Goal: Information Seeking & Learning: Obtain resource

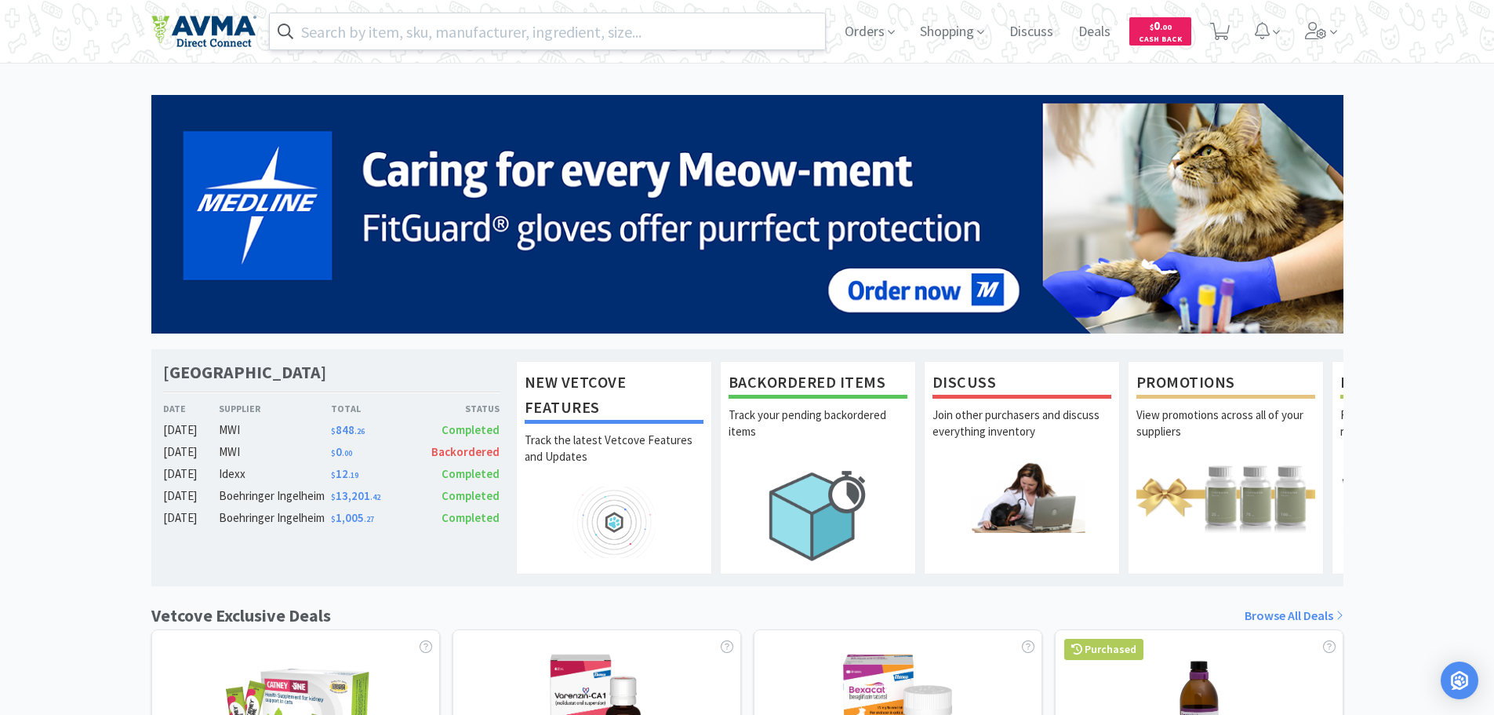
click at [485, 35] on input "text" at bounding box center [548, 31] width 556 height 36
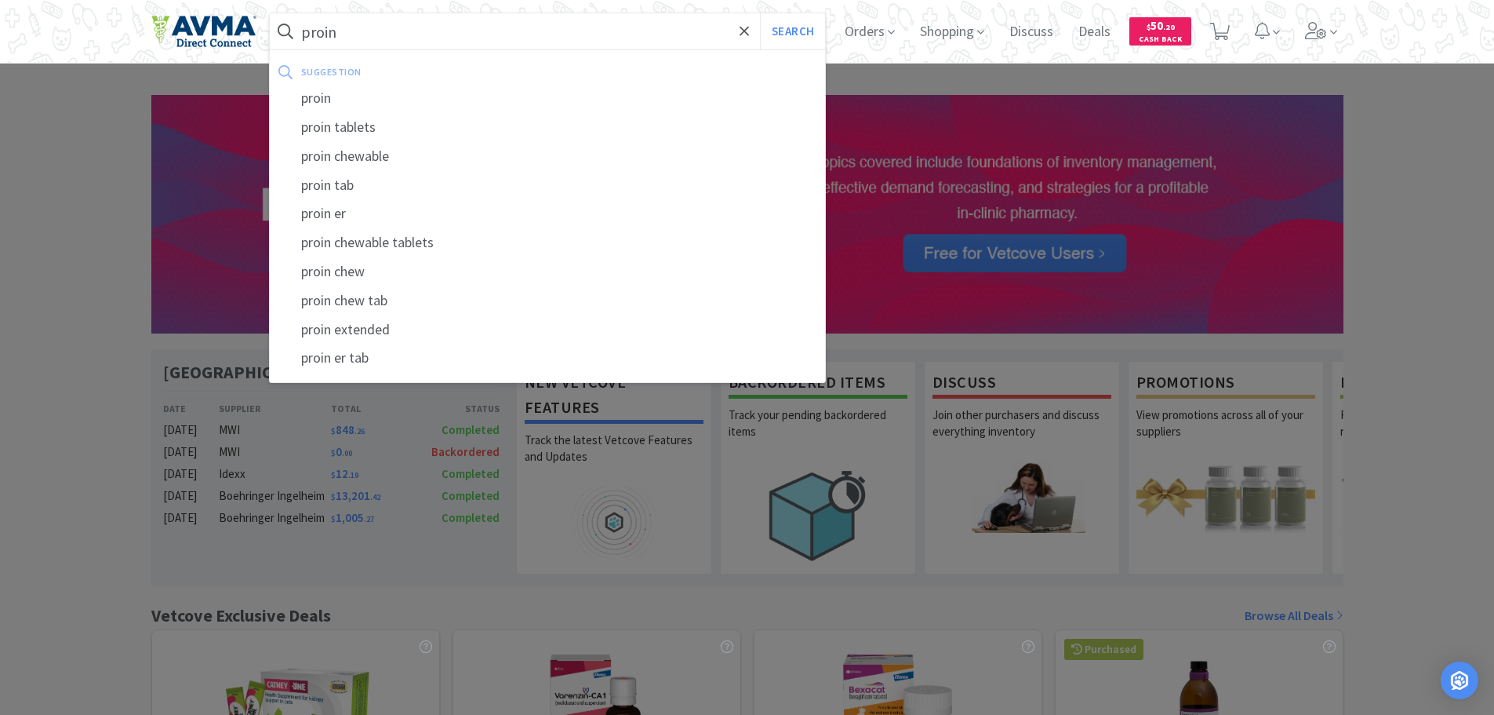
click at [358, 98] on div "proin" at bounding box center [548, 98] width 556 height 29
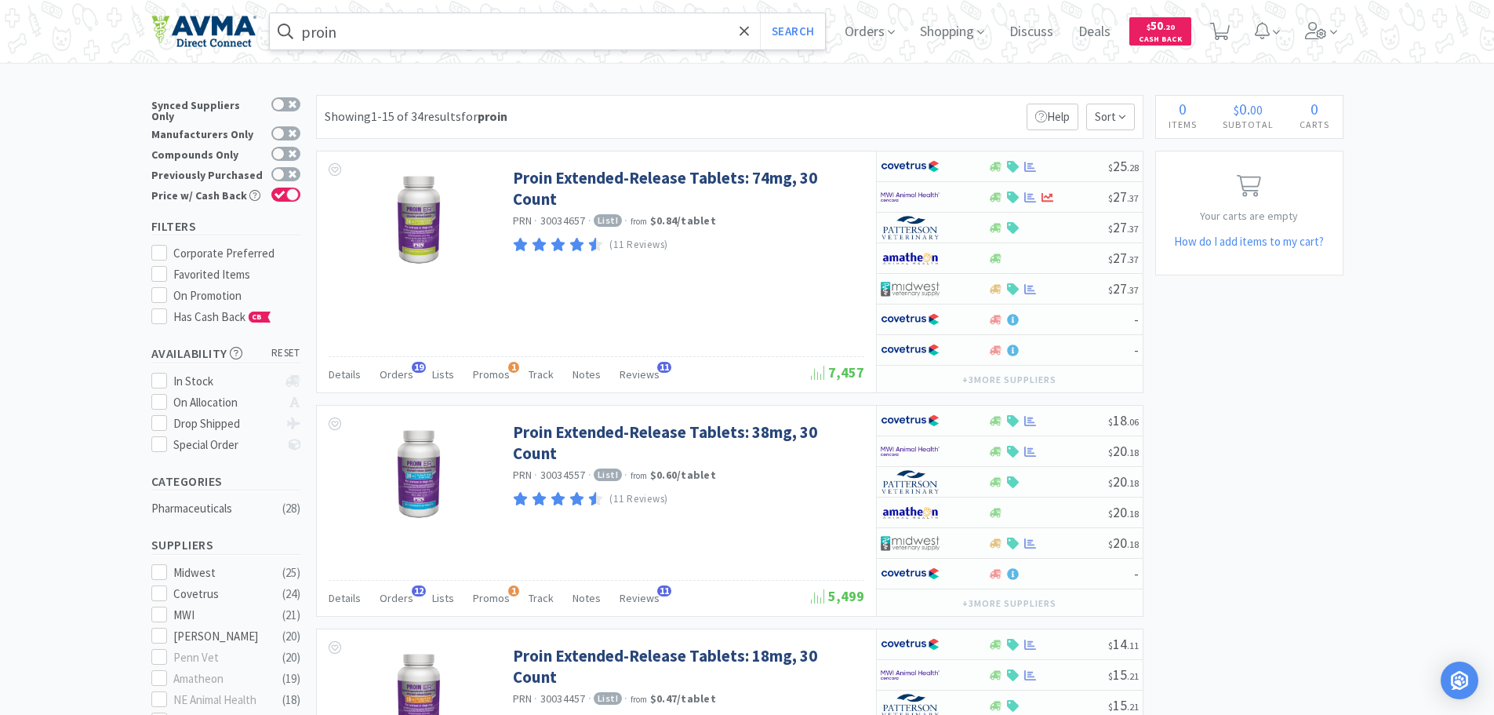
click at [390, 34] on input "proin" at bounding box center [548, 31] width 556 height 36
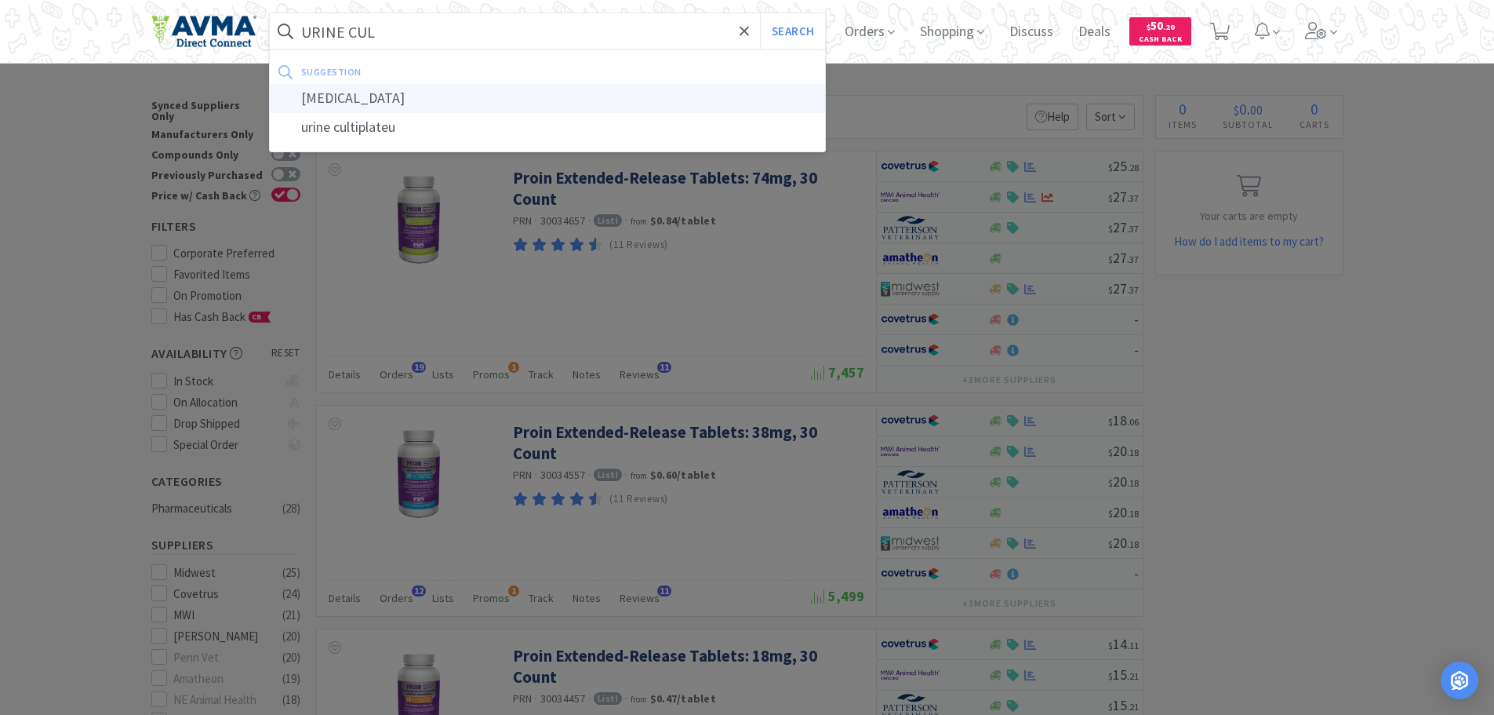
click at [366, 94] on div "[MEDICAL_DATA]" at bounding box center [548, 98] width 556 height 29
type input "[MEDICAL_DATA]"
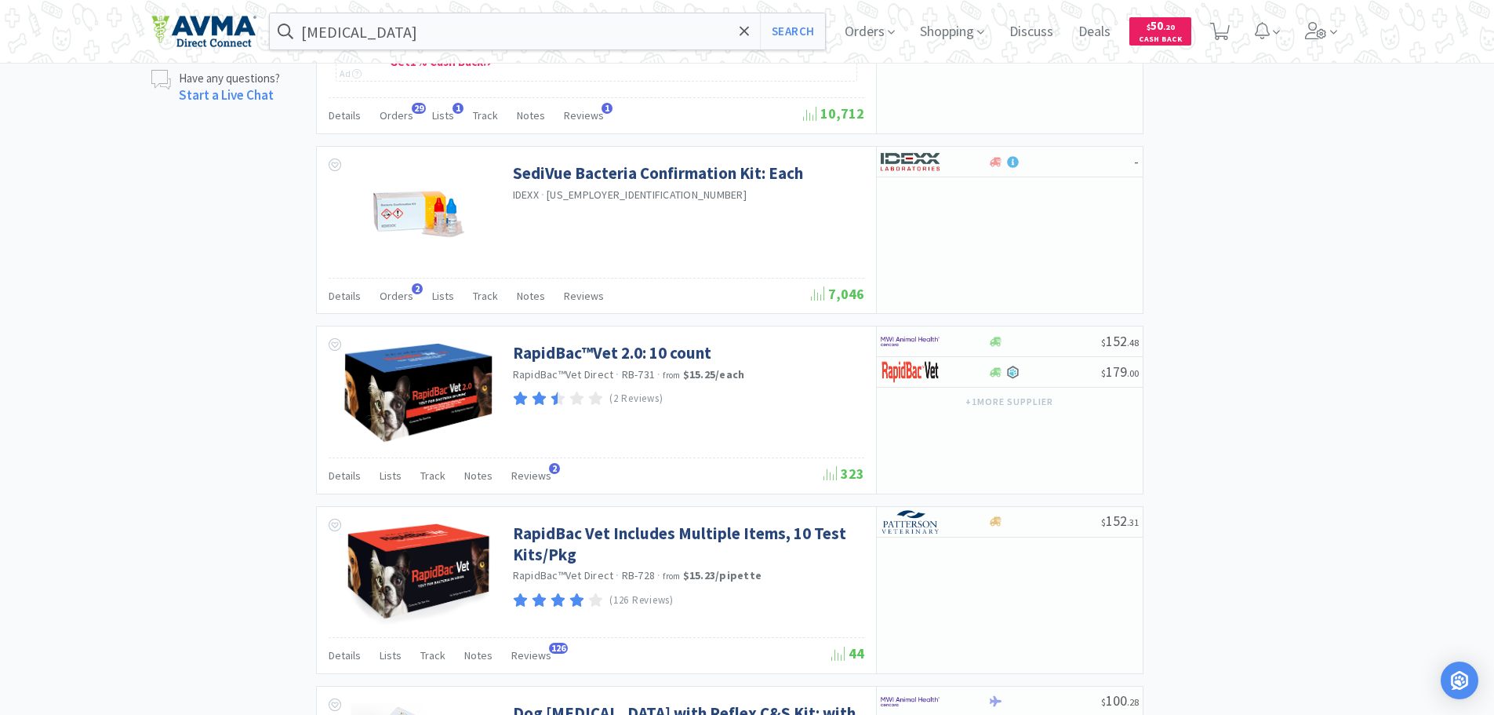
scroll to position [1238, 0]
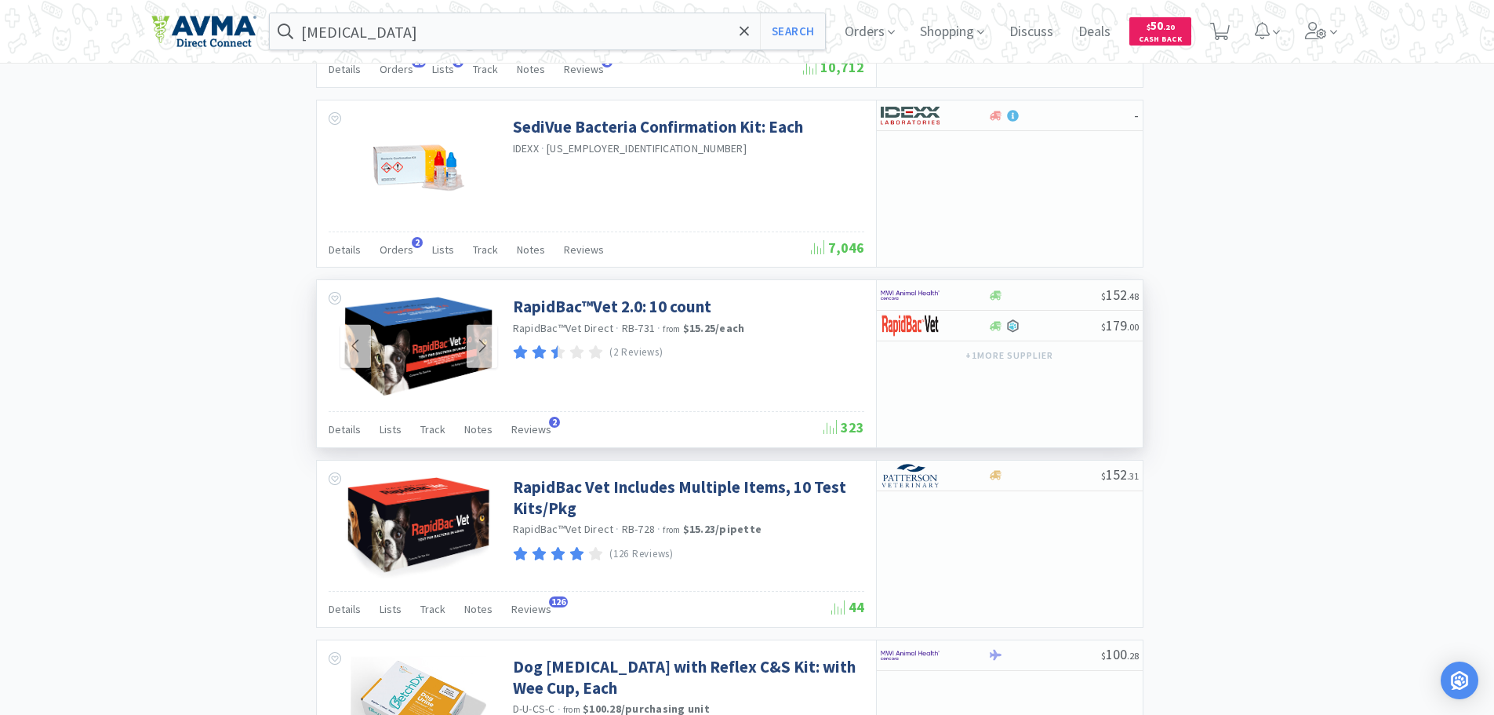
click at [456, 352] on img at bounding box center [418, 347] width 153 height 102
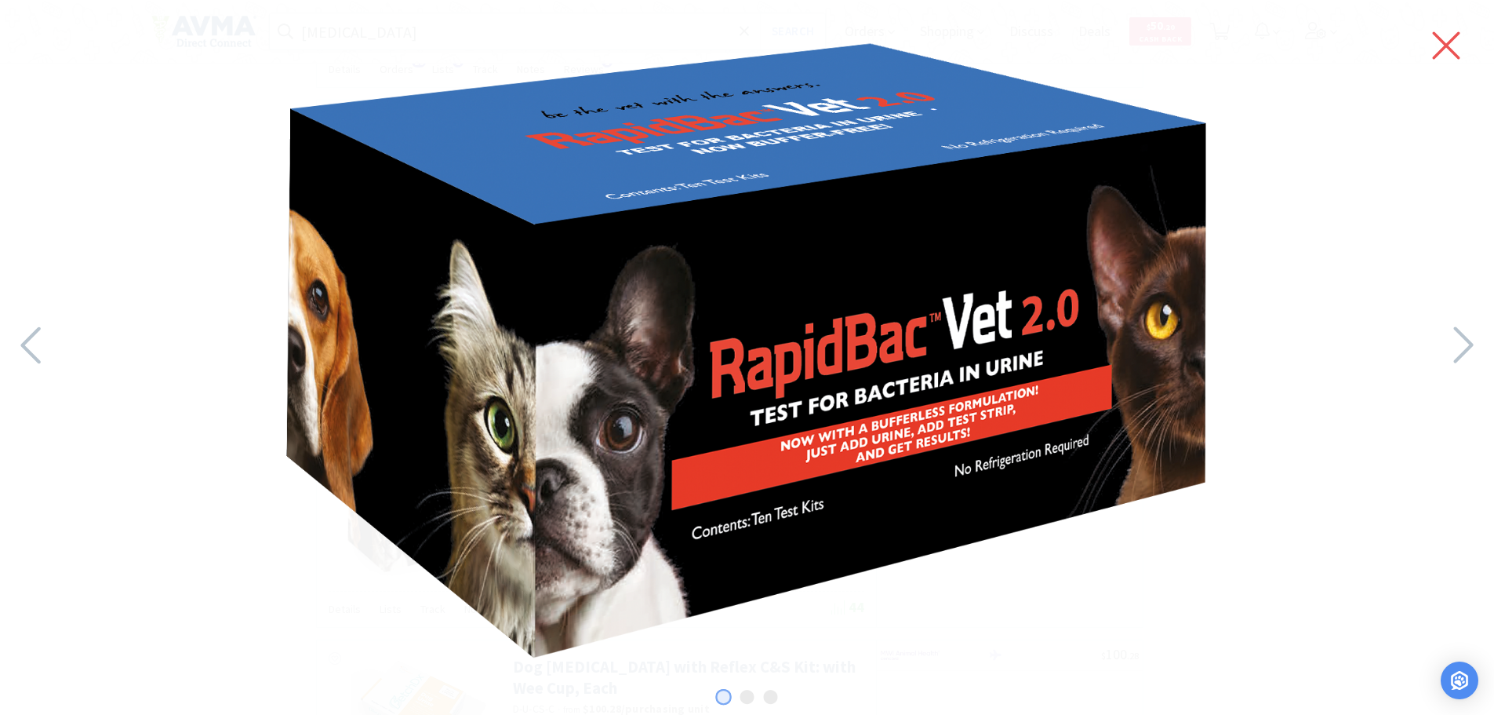
click at [1448, 44] on icon at bounding box center [1446, 45] width 27 height 27
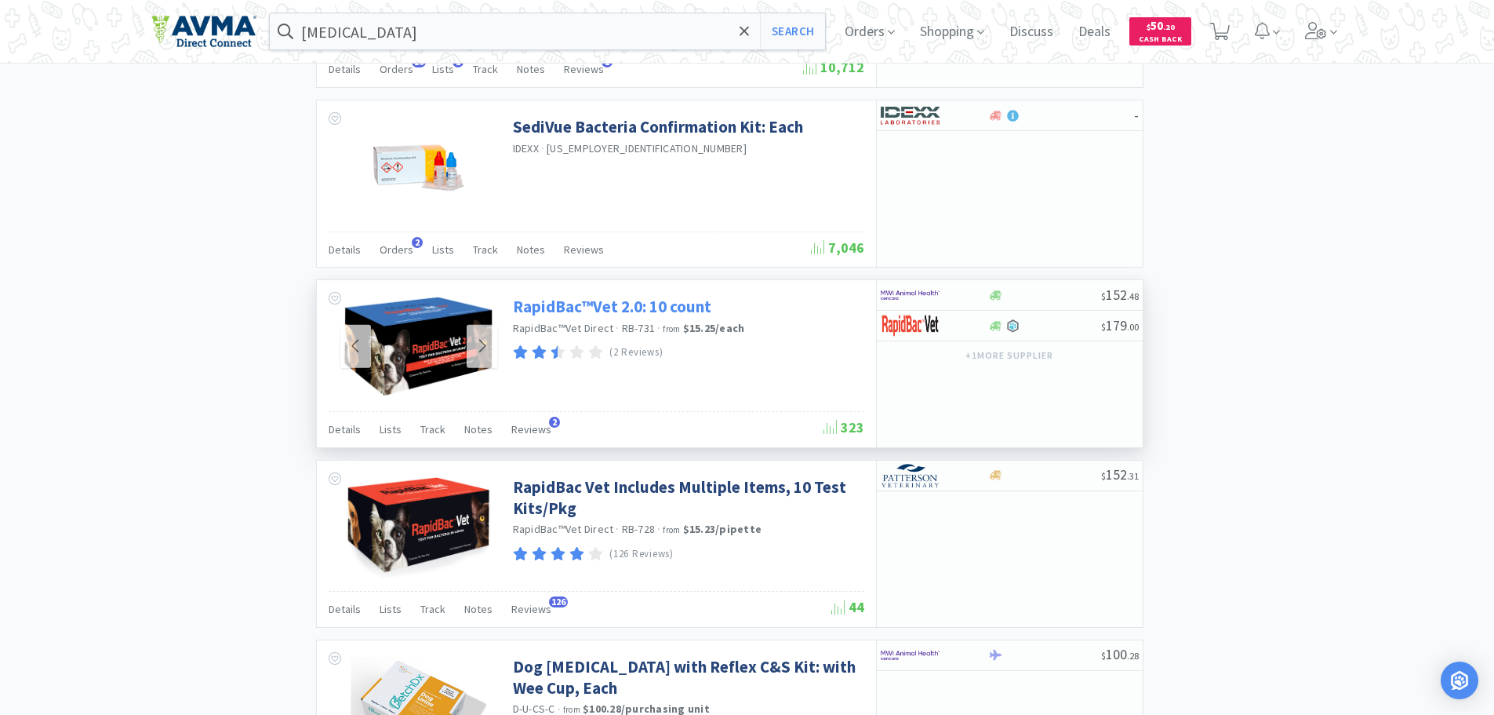
click at [593, 311] on link "RapidBac™Vet 2.0: 10 count" at bounding box center [612, 306] width 198 height 21
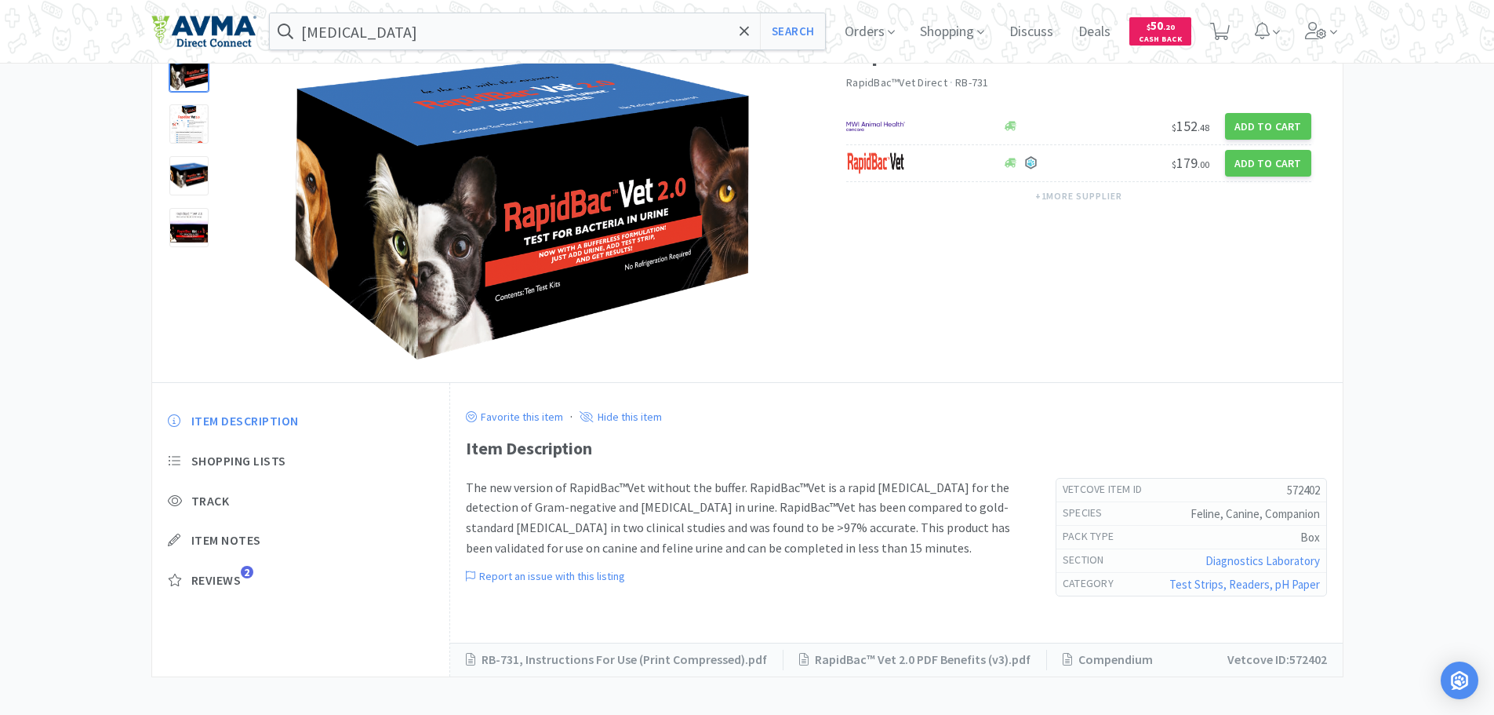
scroll to position [112, 0]
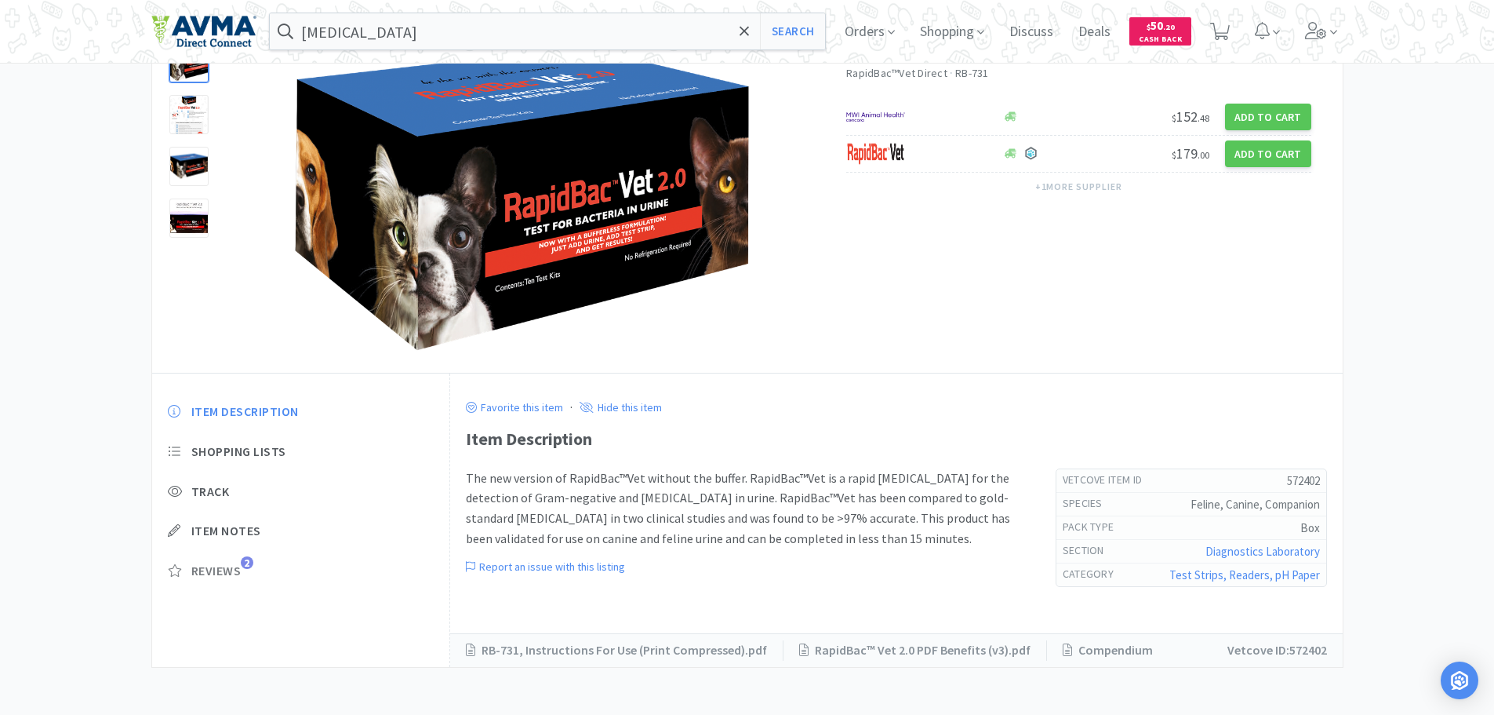
click at [220, 572] on span "Reviews" at bounding box center [216, 570] width 50 height 16
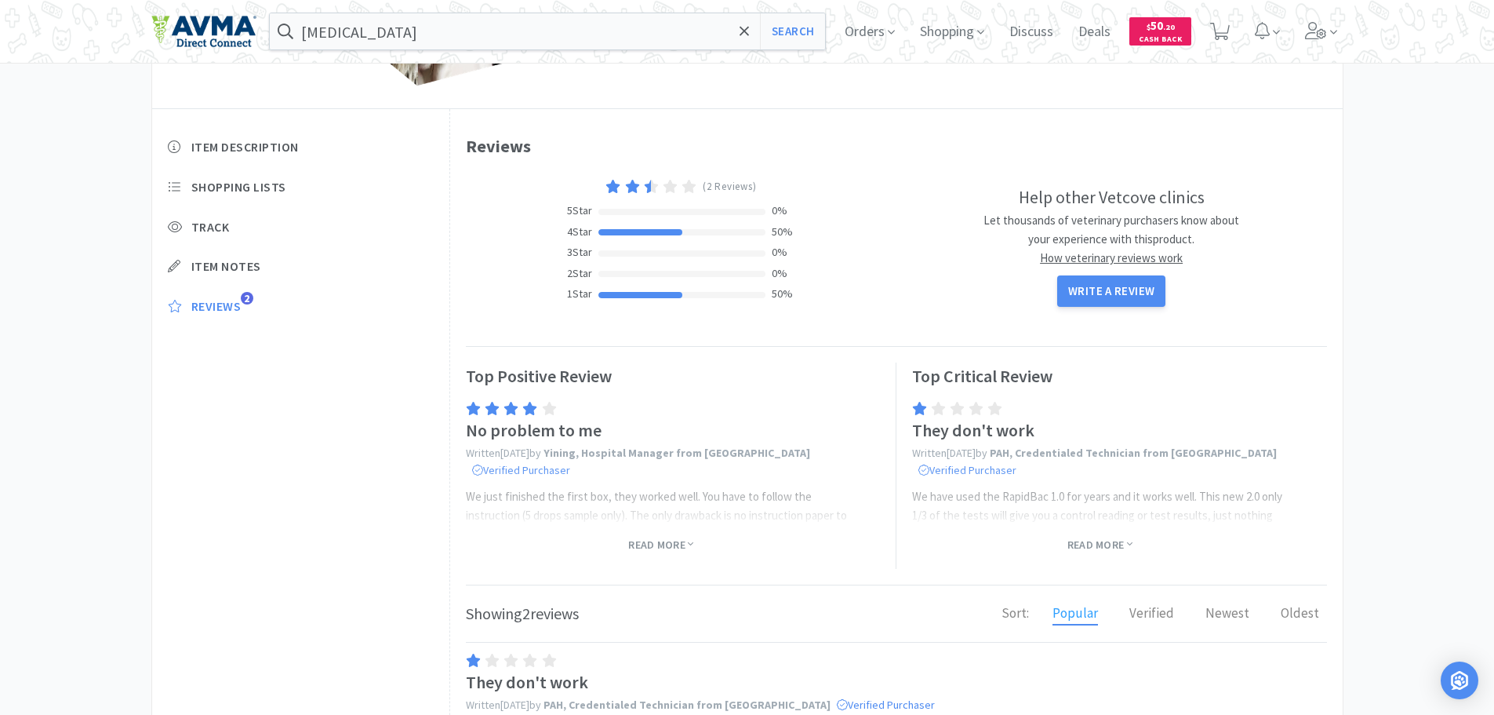
scroll to position [380, 0]
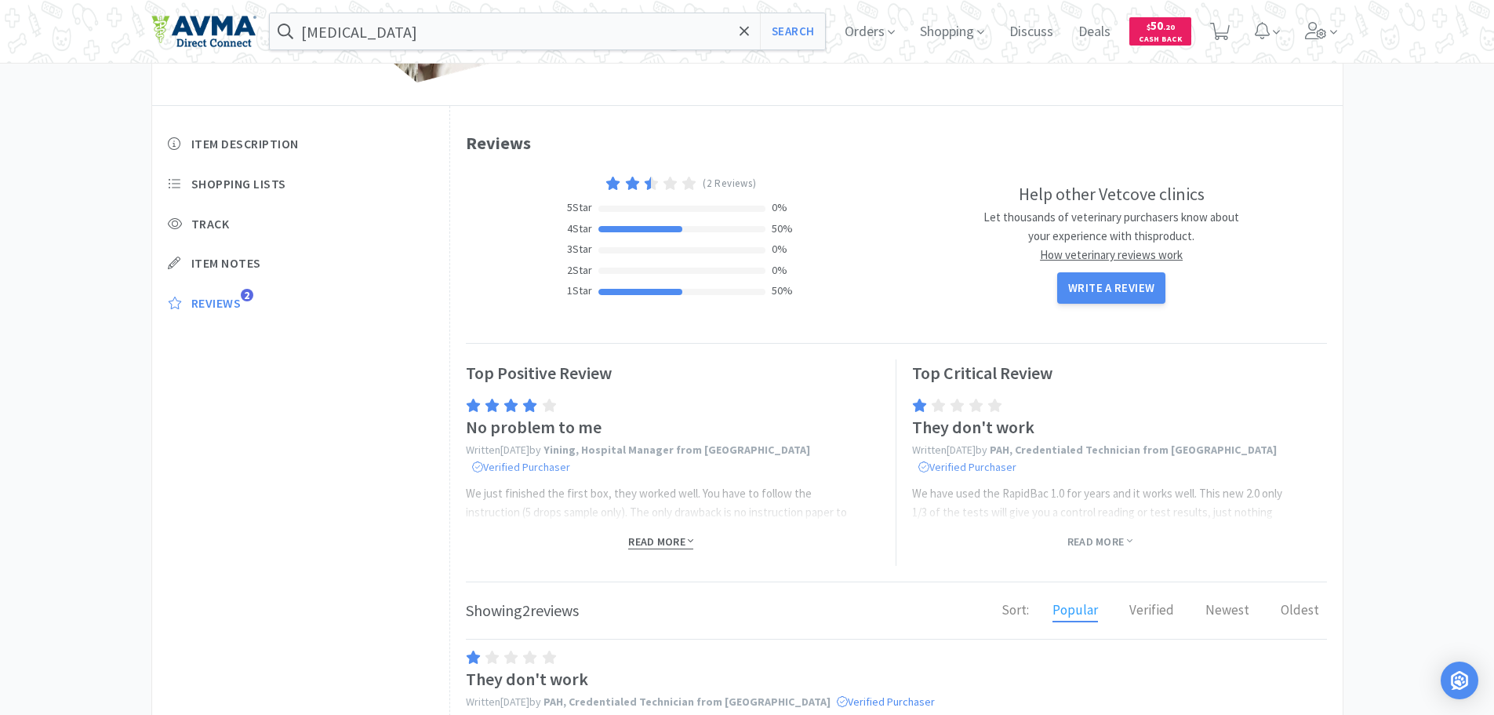
click at [667, 534] on span "Read more" at bounding box center [660, 541] width 65 height 15
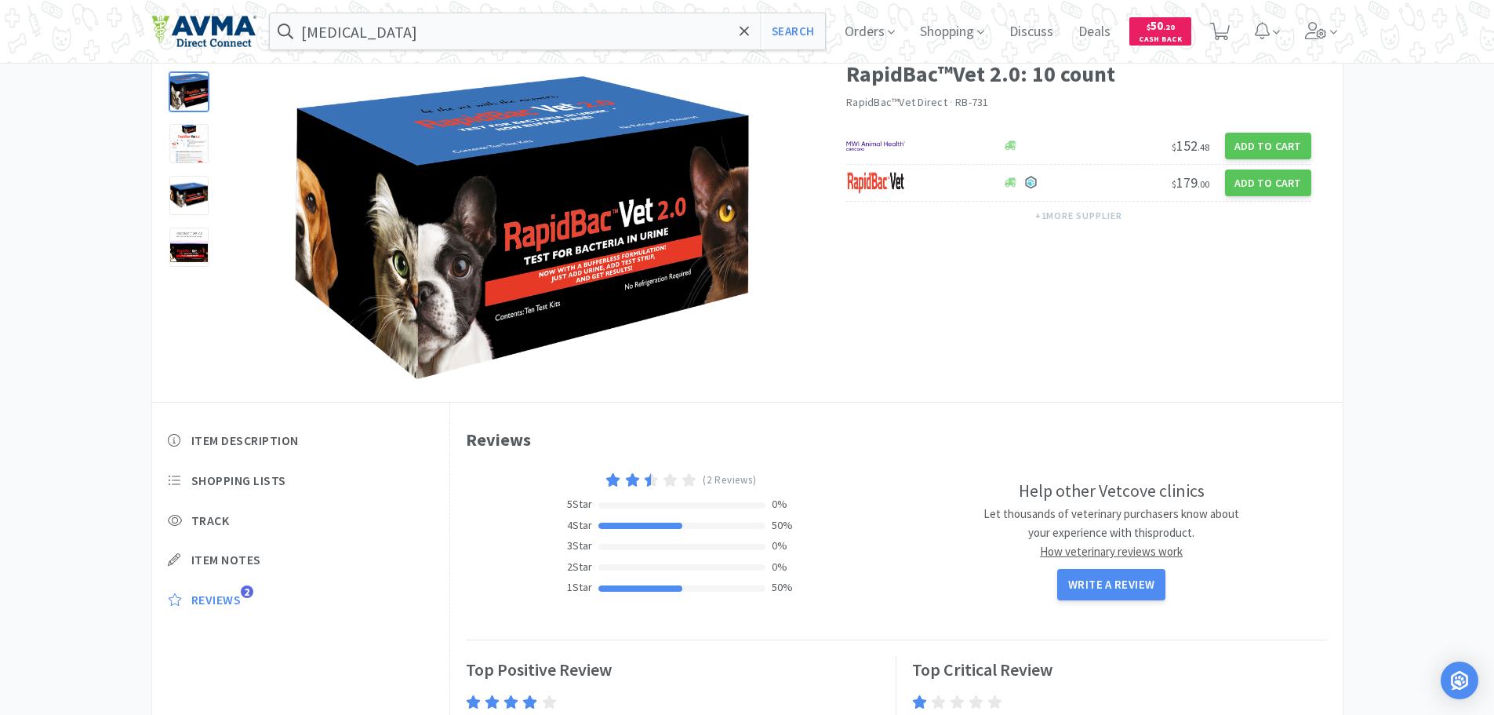
scroll to position [0, 0]
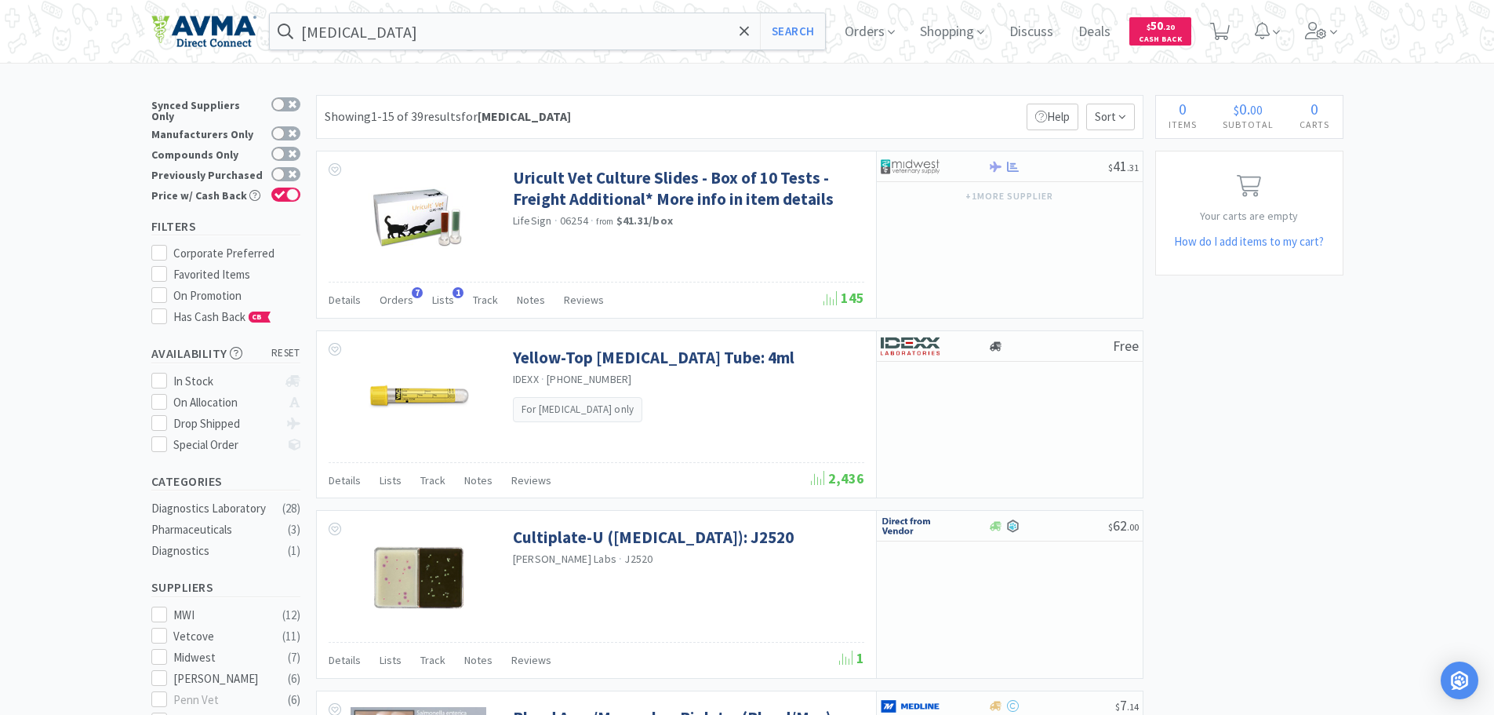
scroll to position [1238, 0]
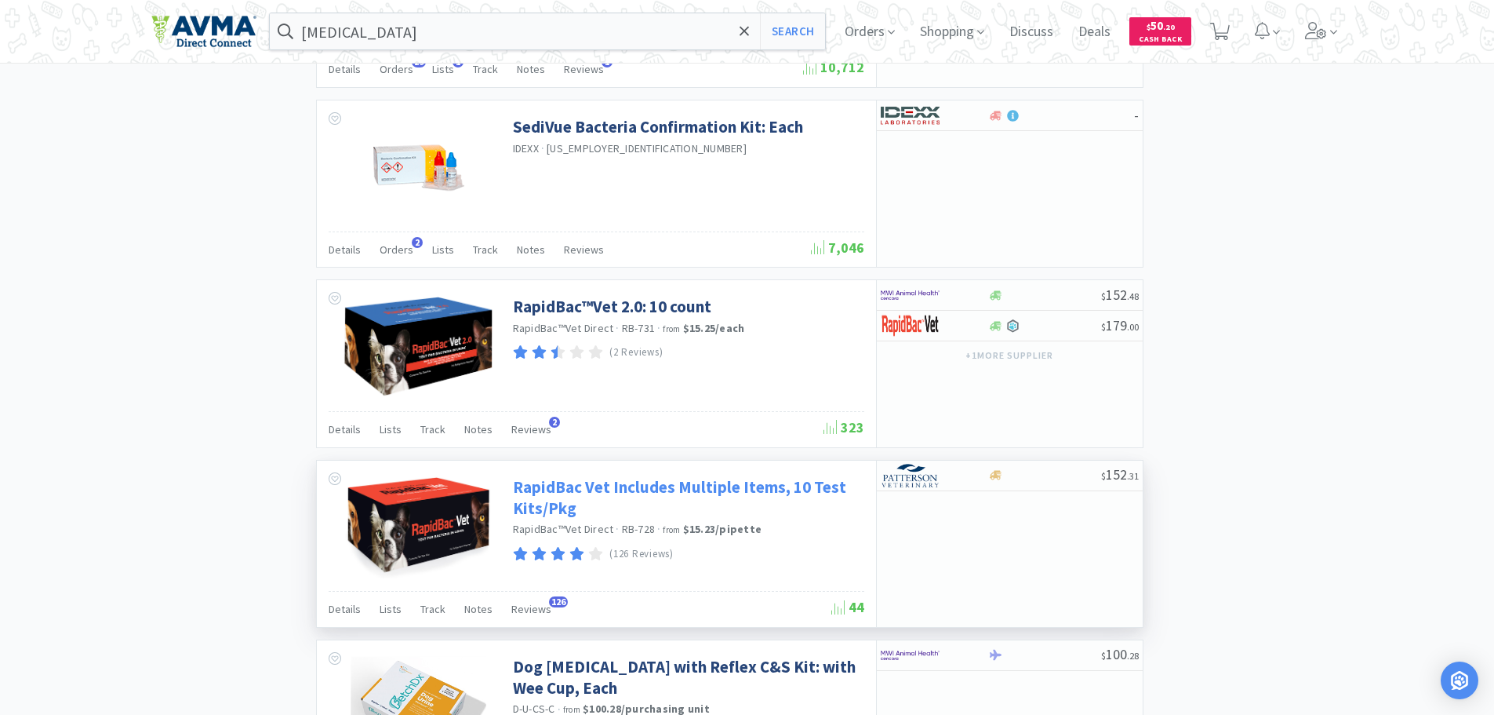
click at [685, 489] on link "RapidBac Vet Includes Multiple Items, 10 Test Kits/Pkg" at bounding box center [686, 497] width 347 height 43
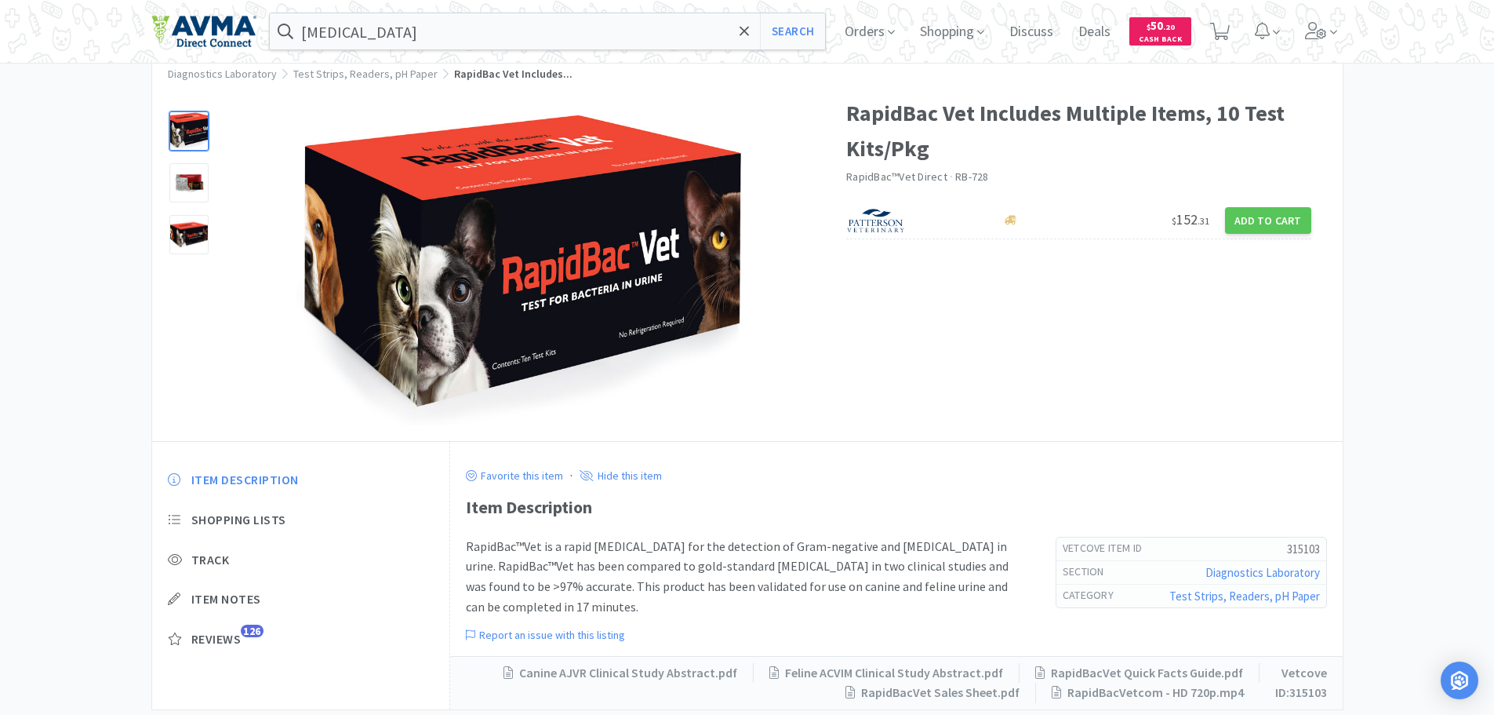
scroll to position [86, 0]
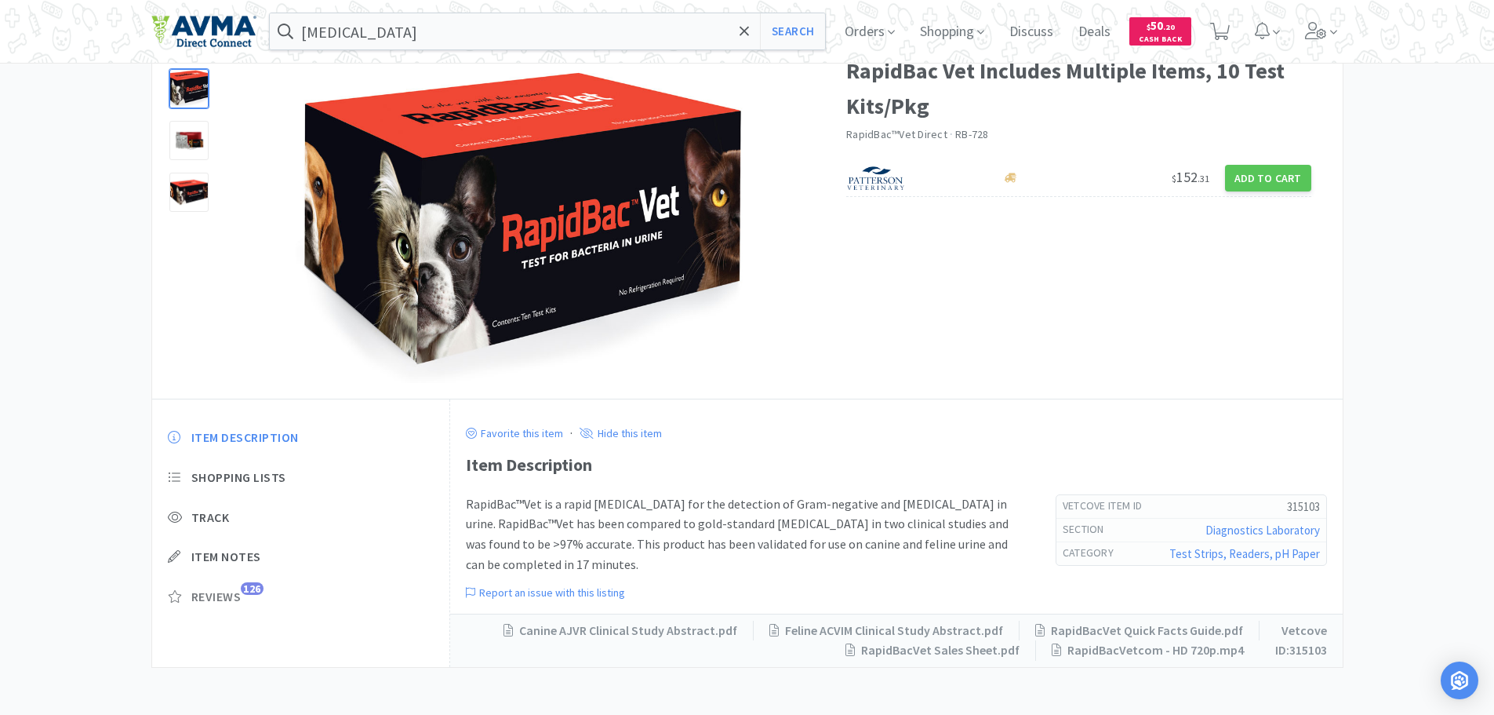
click at [205, 594] on span "Reviews" at bounding box center [216, 596] width 50 height 16
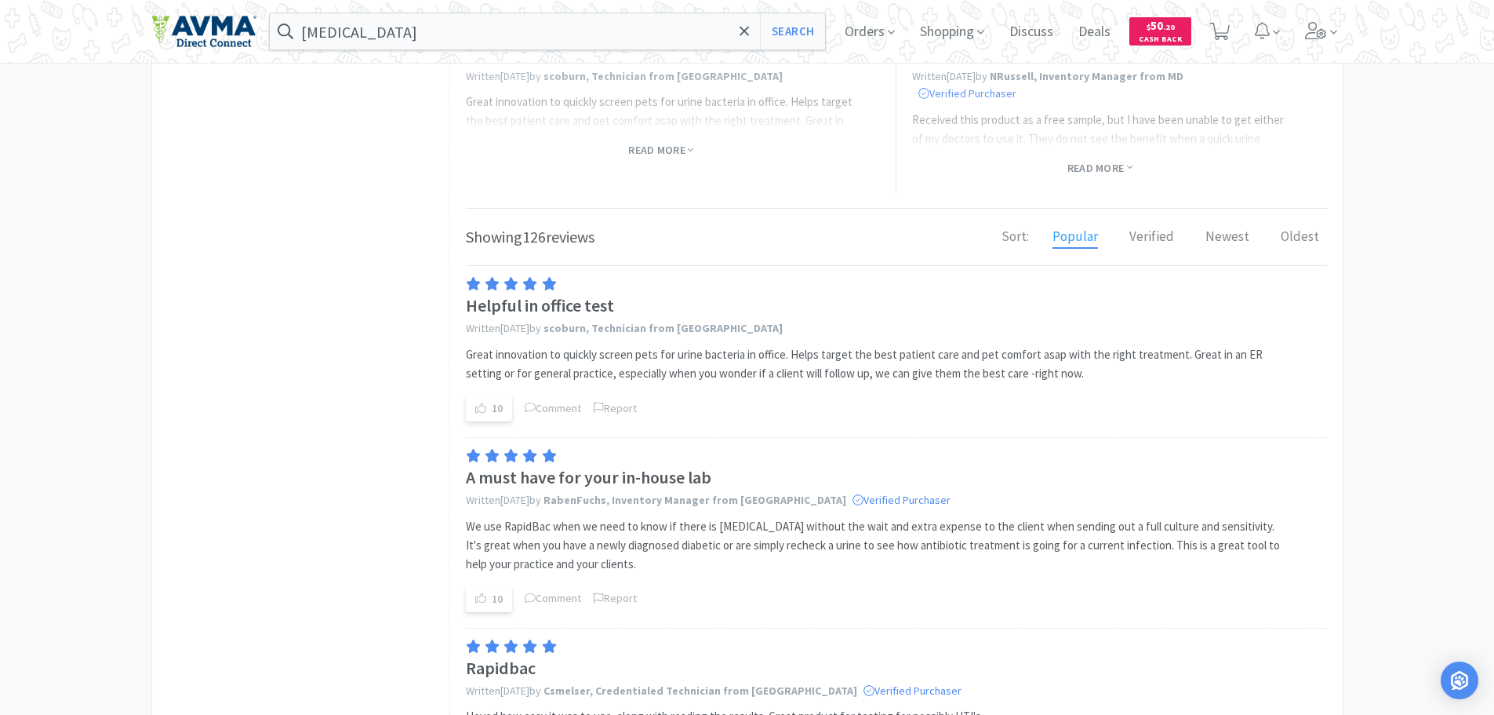
scroll to position [605, 0]
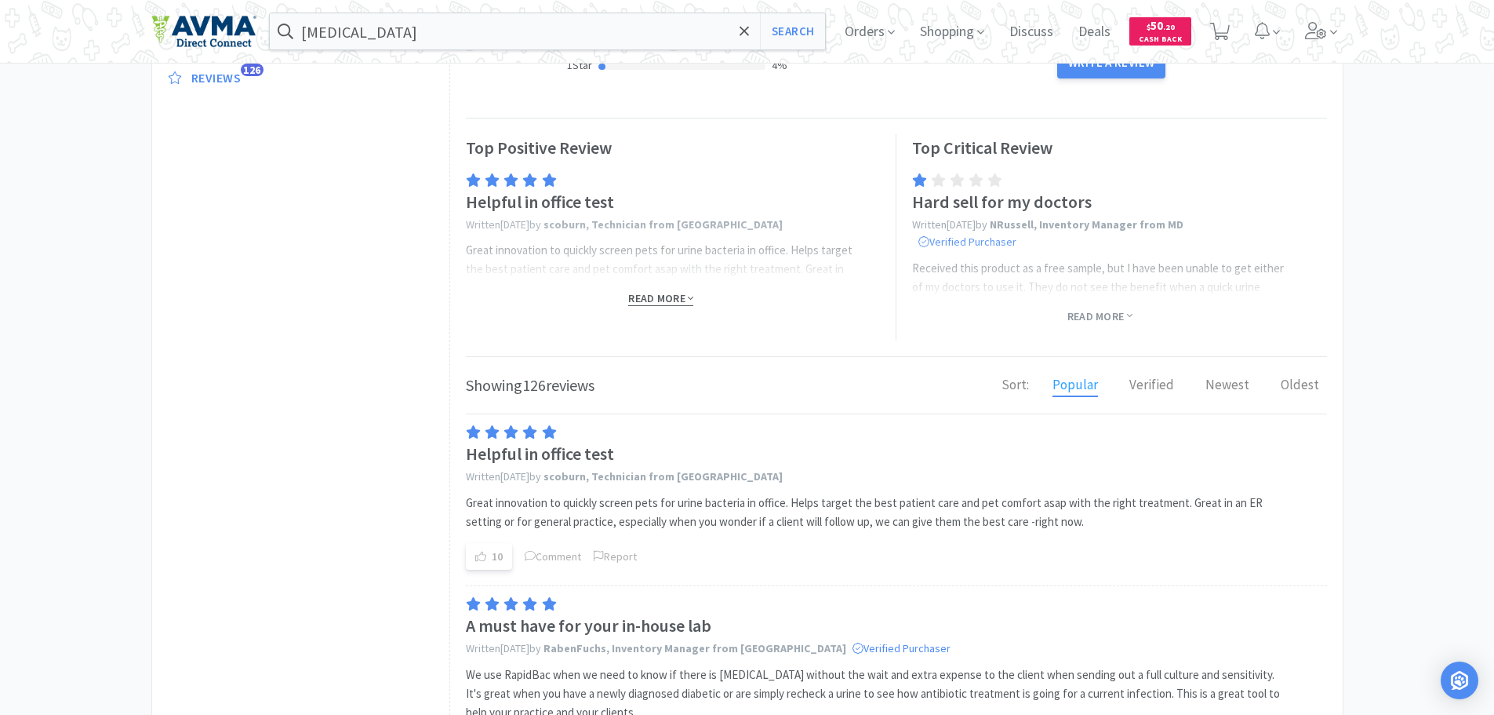
click at [678, 295] on span "Read more" at bounding box center [660, 298] width 65 height 15
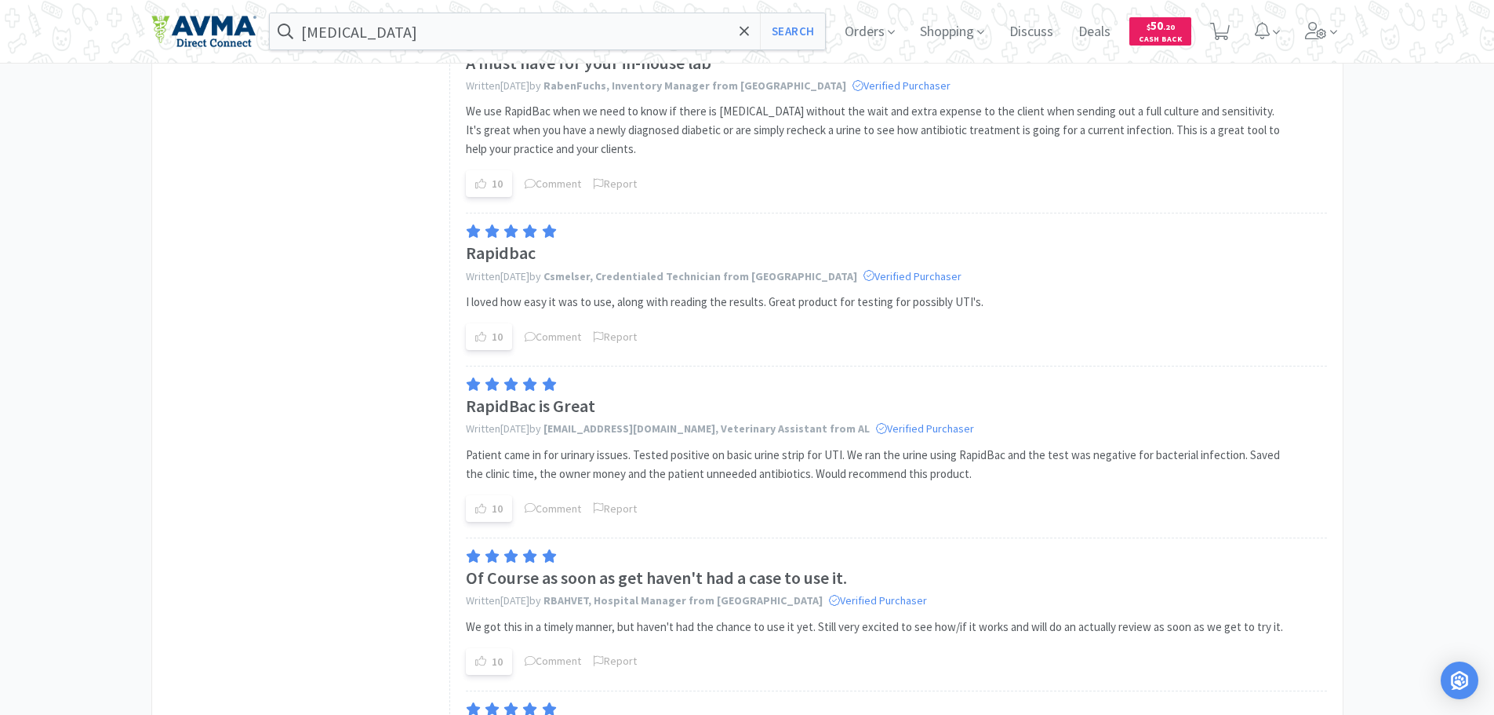
scroll to position [0, 0]
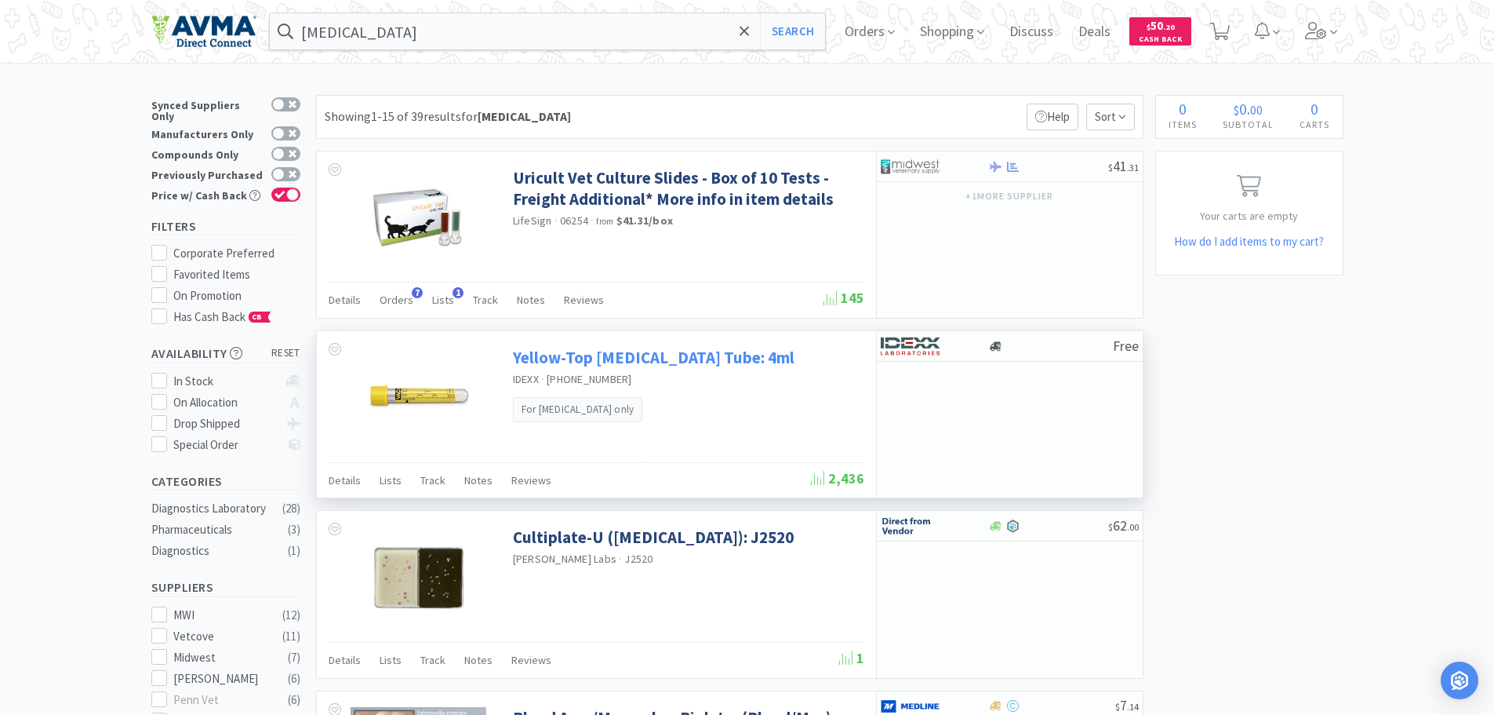
click at [609, 357] on link "Yellow-Top [MEDICAL_DATA] Tube: 4ml" at bounding box center [654, 357] width 282 height 21
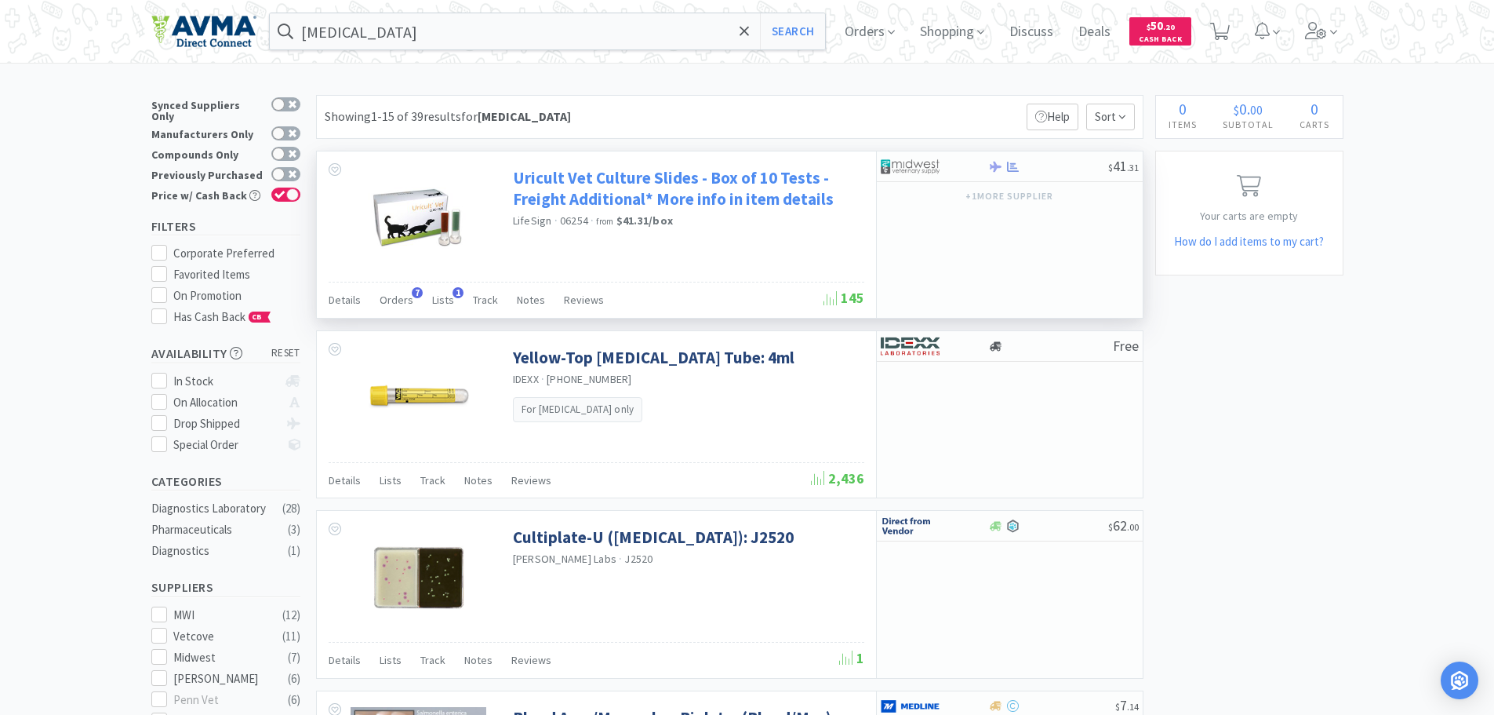
click at [618, 179] on link "Uricult Vet Culture Slides - Box of 10 Tests - Freight Additional* More info in…" at bounding box center [686, 188] width 347 height 43
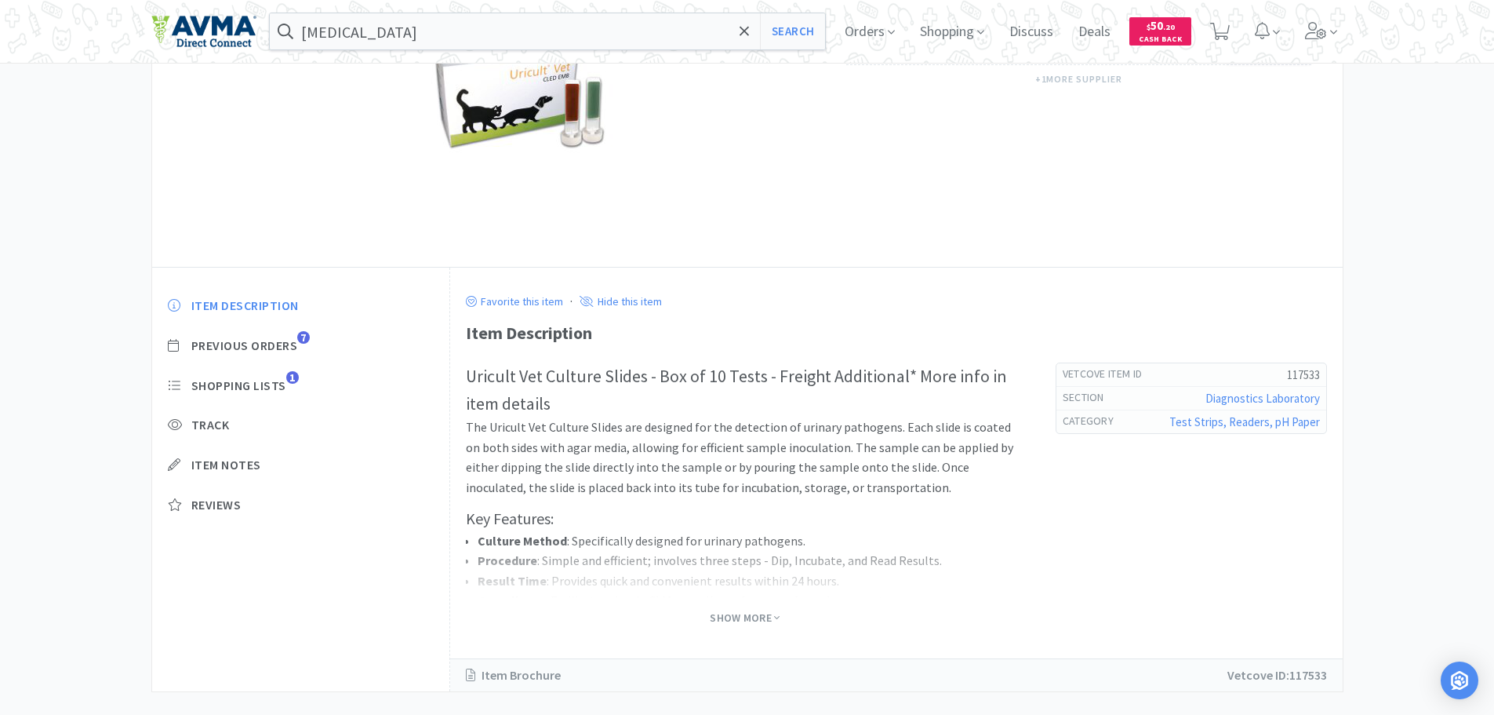
scroll to position [242, 0]
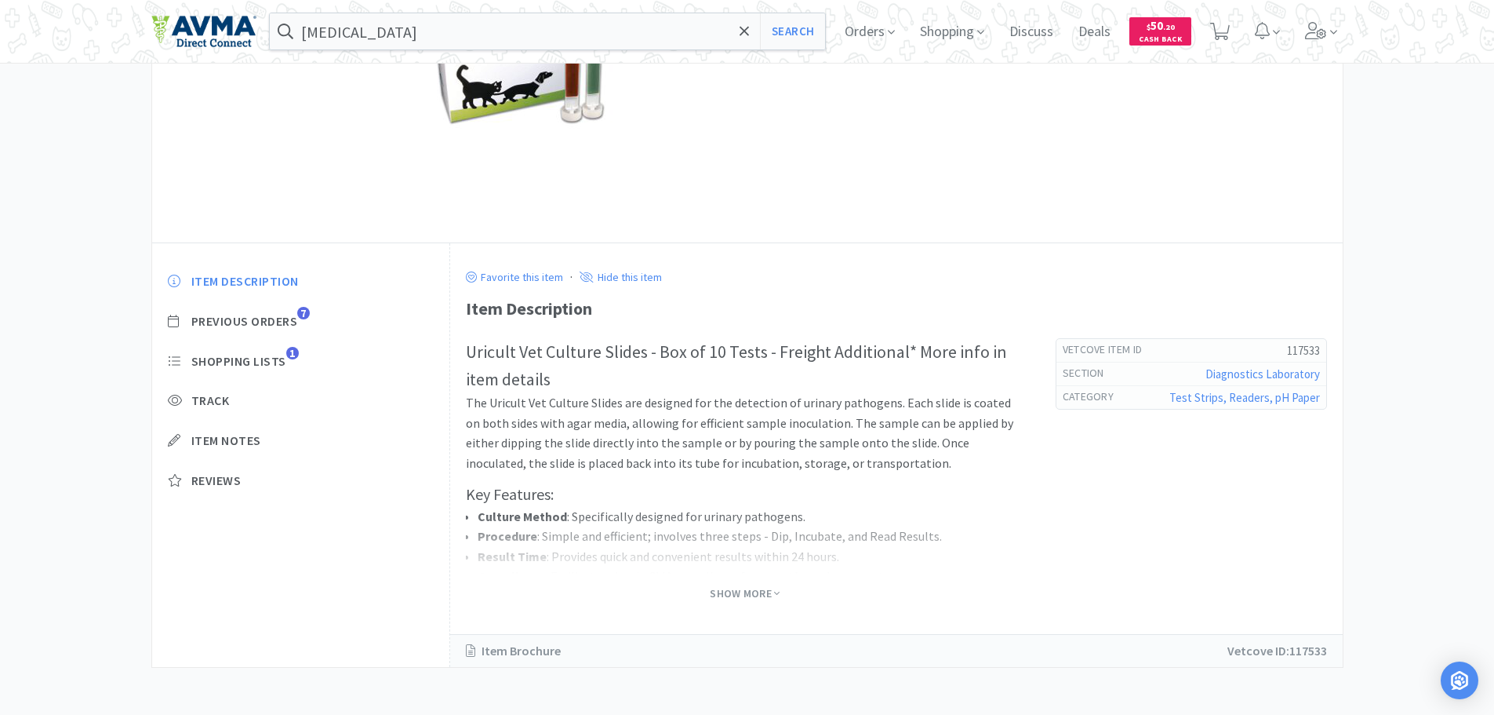
click at [759, 585] on span "Show More" at bounding box center [745, 593] width 70 height 20
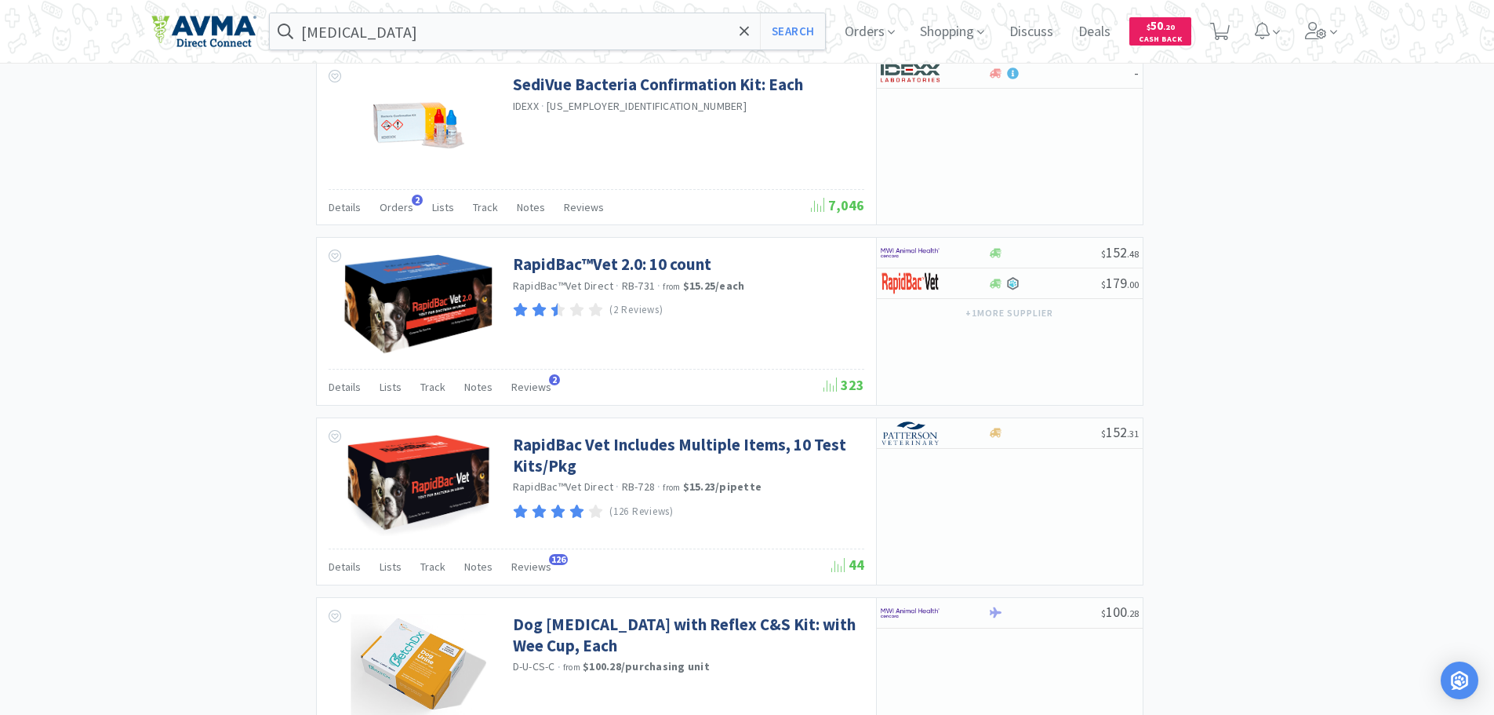
scroll to position [1287, 0]
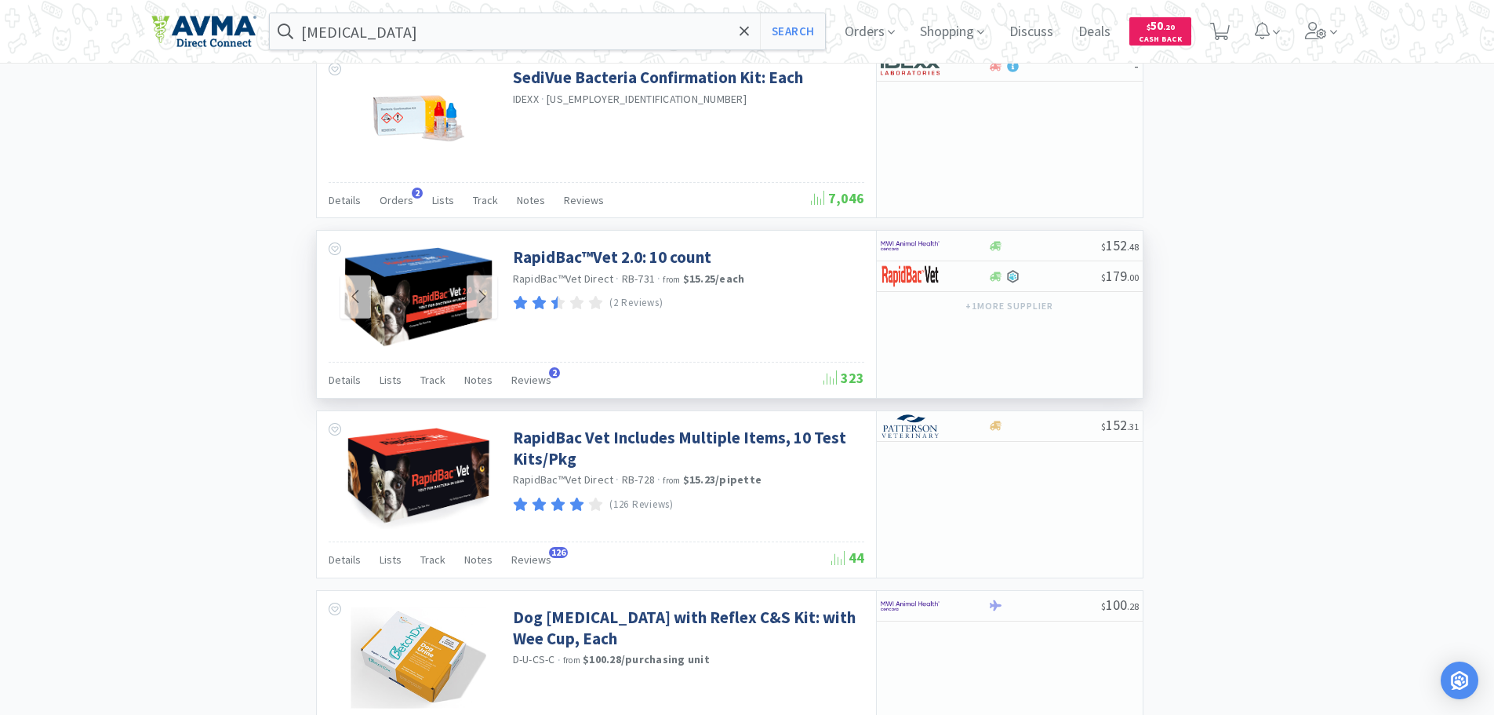
click at [452, 283] on img at bounding box center [418, 297] width 153 height 102
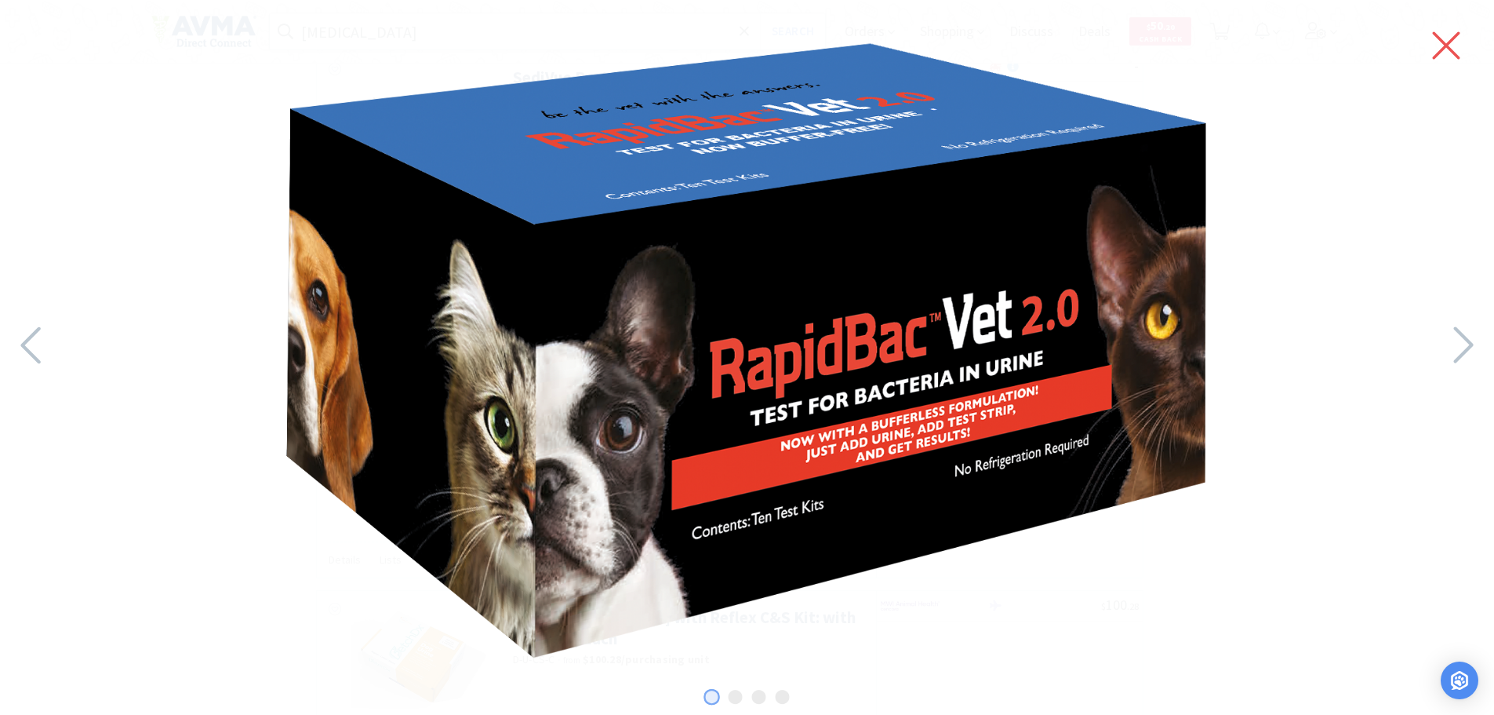
click at [1439, 41] on icon at bounding box center [1446, 46] width 33 height 44
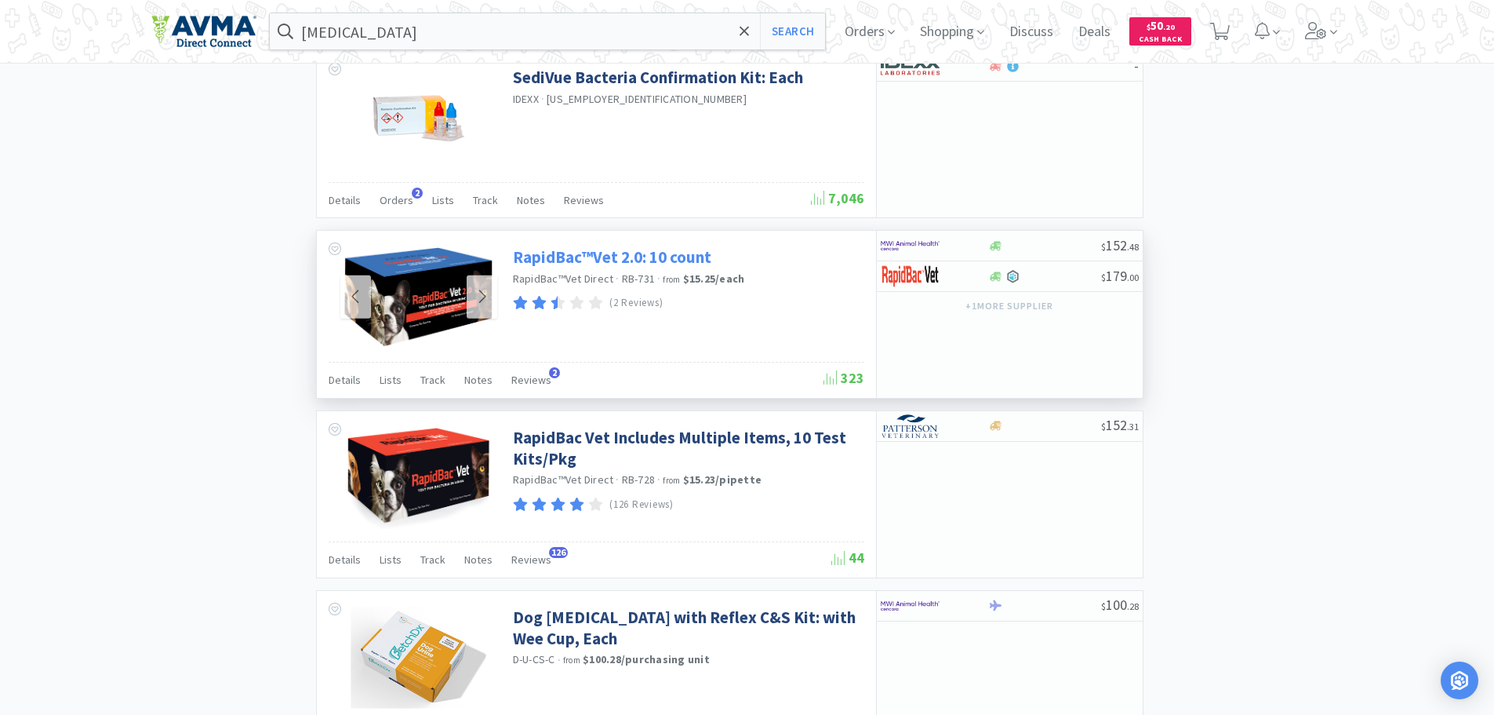
click at [584, 256] on link "RapidBac™Vet 2.0: 10 count" at bounding box center [612, 256] width 198 height 21
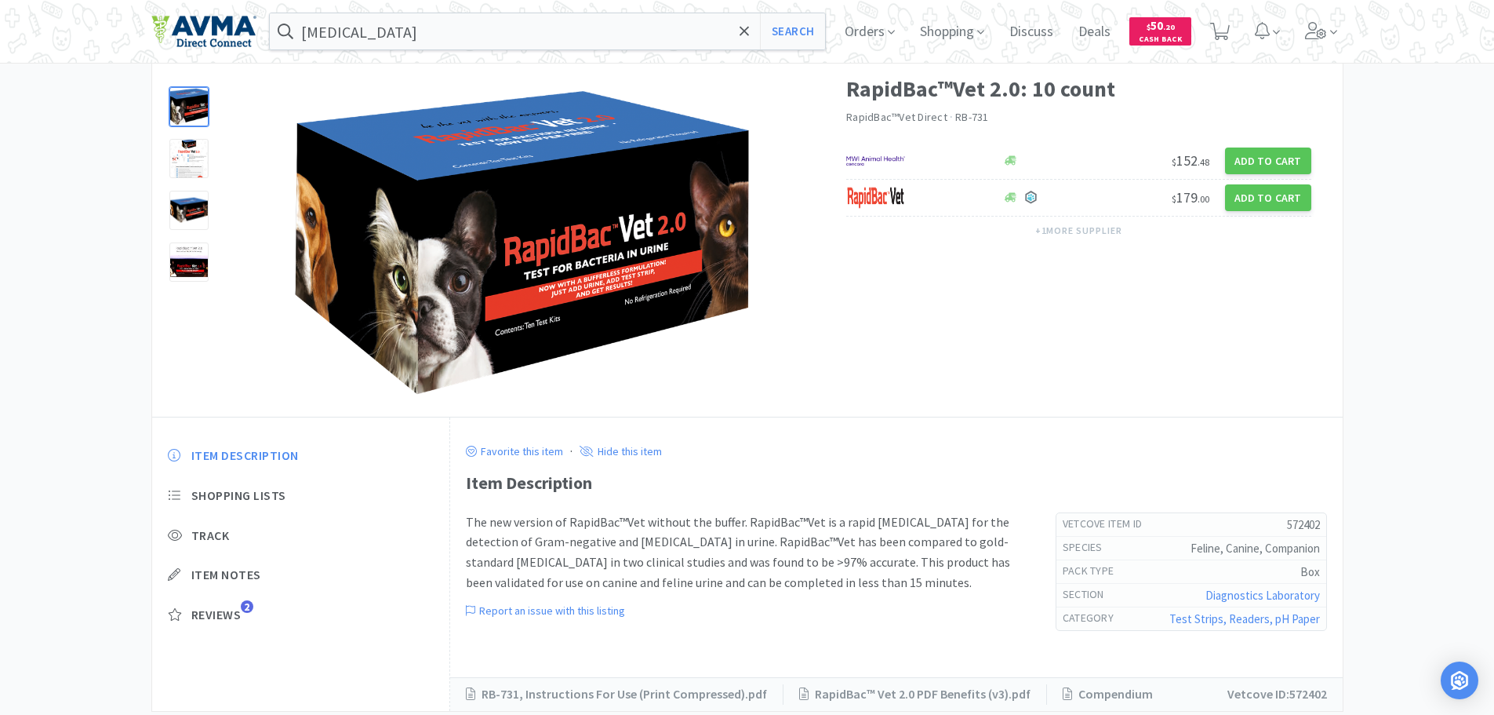
scroll to position [112, 0]
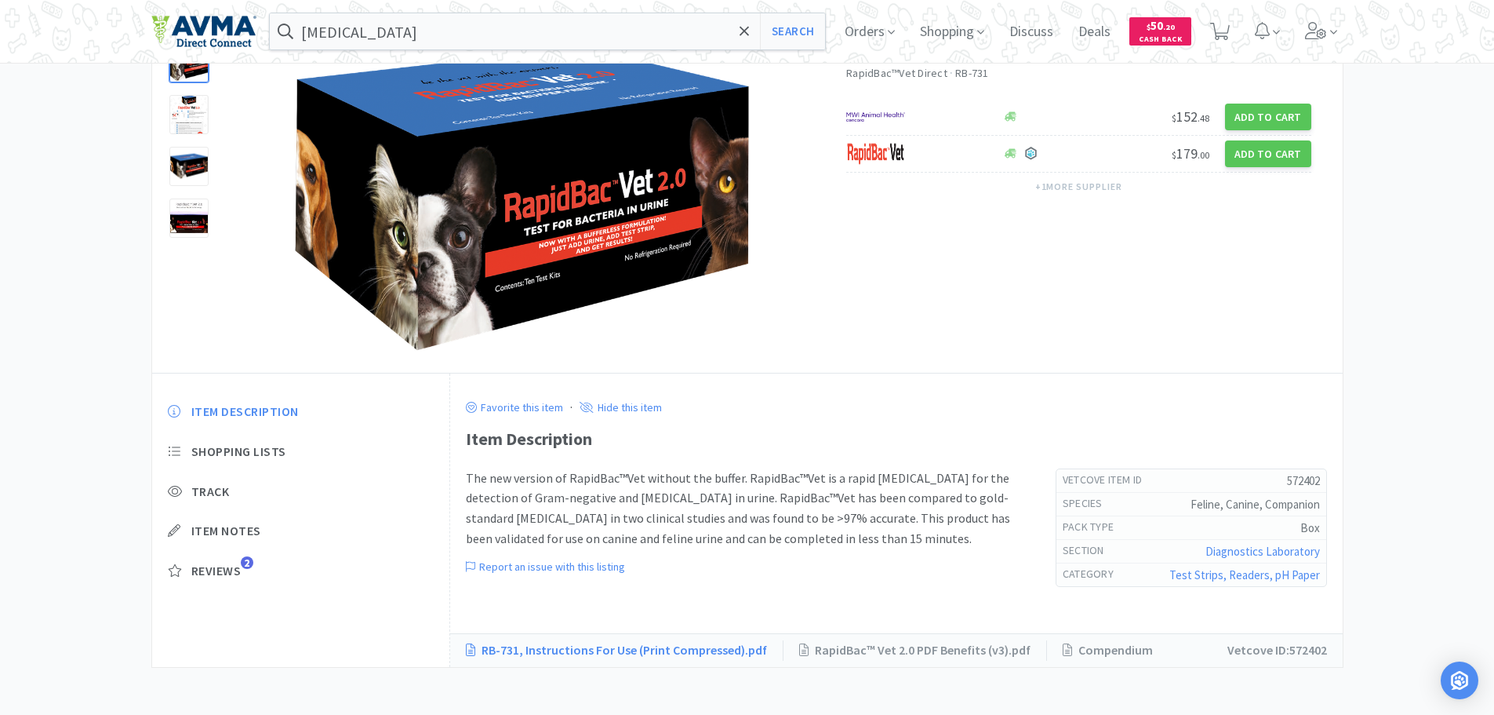
click at [595, 653] on link "RB-731, Instructions For Use (Print Compressed).pdf" at bounding box center [625, 650] width 318 height 20
click at [932, 650] on link "RapidBac™ Vet 2.0 PDF Benefits (v3).pdf" at bounding box center [916, 650] width 264 height 20
click at [627, 645] on link "RB-731, Instructions For Use (Print Compressed).pdf" at bounding box center [625, 650] width 318 height 20
